Goal: Transaction & Acquisition: Purchase product/service

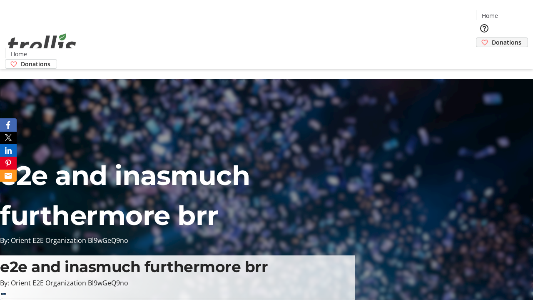
click at [492, 38] on span "Donations" at bounding box center [507, 42] width 30 height 9
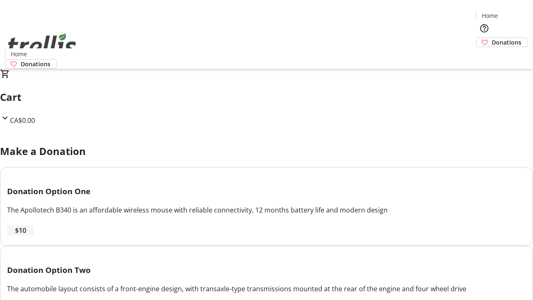
click at [26, 235] on span "$10" at bounding box center [20, 230] width 11 height 10
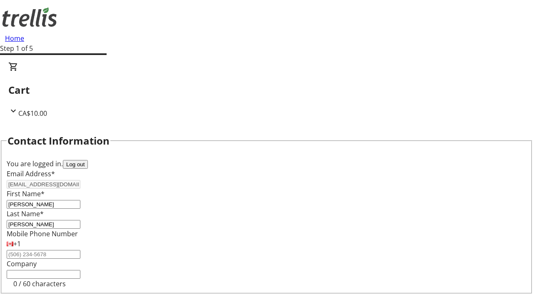
select select "CA"
type input "[STREET_ADDRESS][PERSON_NAME]"
type input "Kelowna"
select select "BC"
type input "Kelowna"
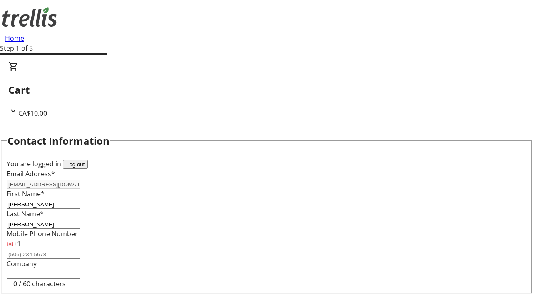
type input "V1Y 0C2"
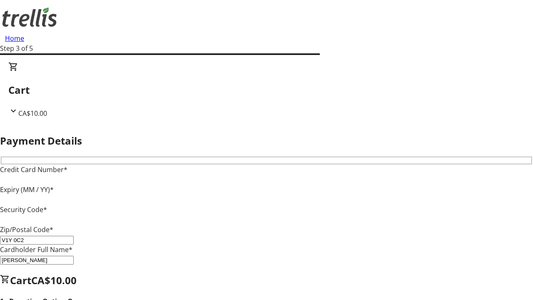
type input "V1Y 0C2"
